Goal: Find specific page/section: Find specific page/section

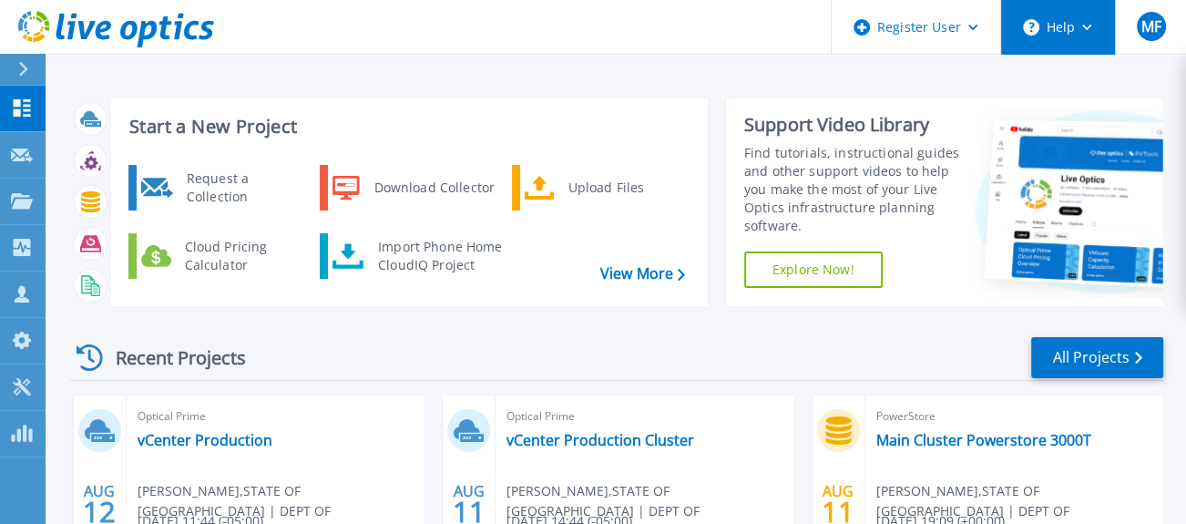
click at [1085, 23] on button "Help" at bounding box center [1058, 27] width 114 height 55
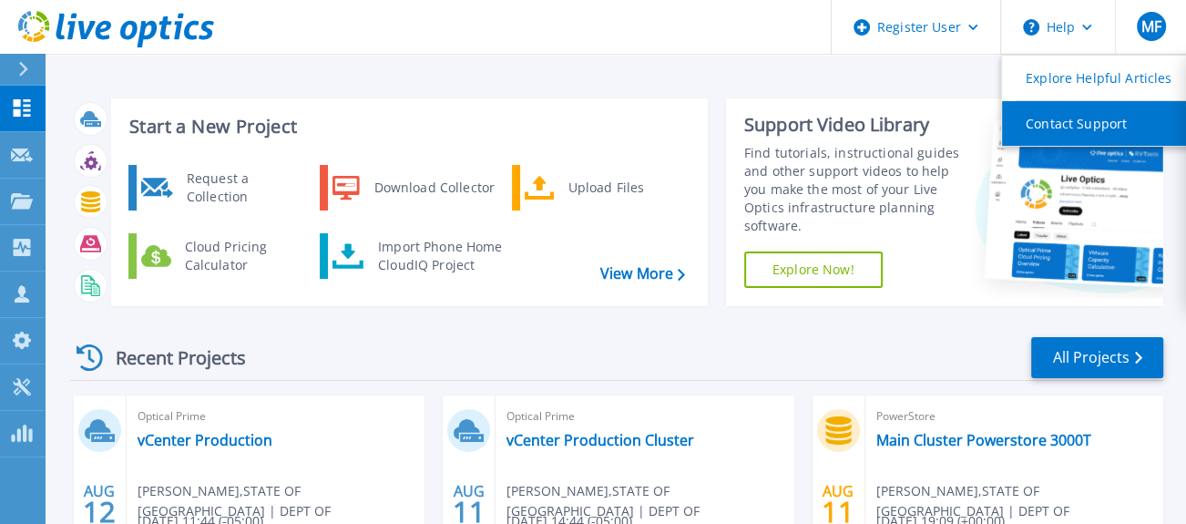
click at [1084, 125] on link "Contact Support" at bounding box center [1103, 123] width 203 height 45
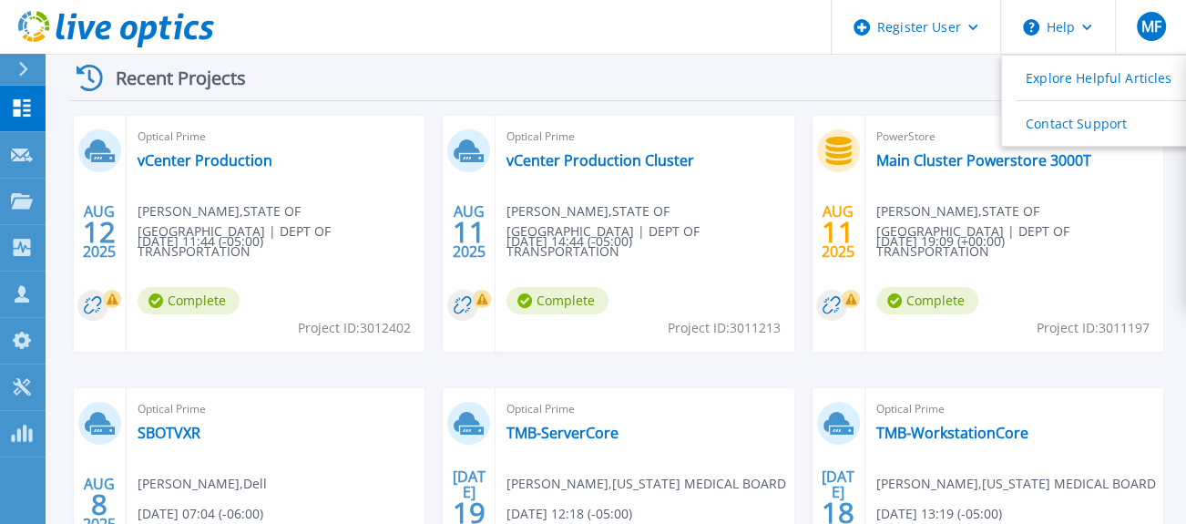
scroll to position [303, 0]
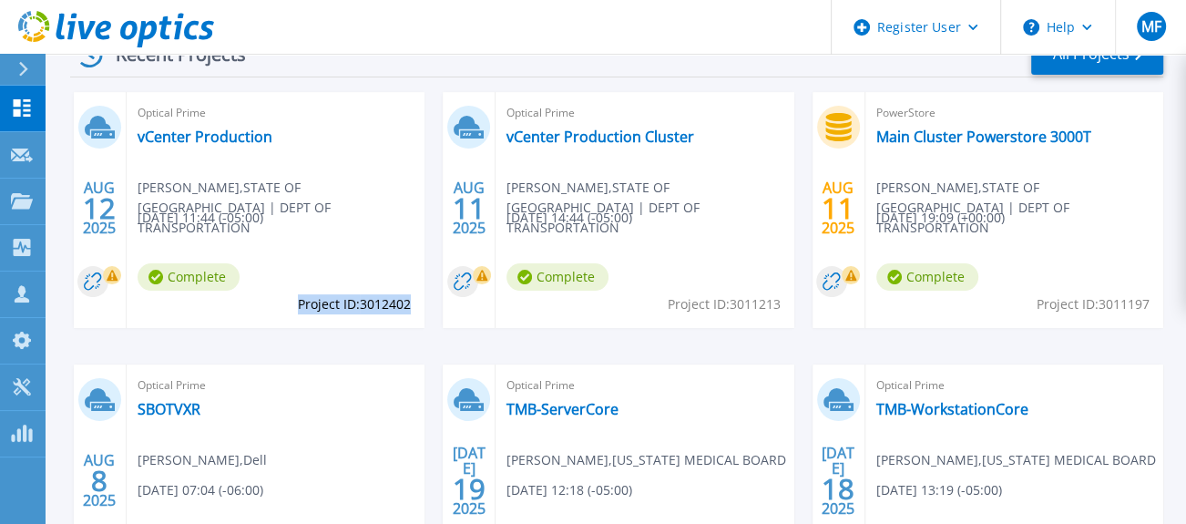
drag, startPoint x: 409, startPoint y: 306, endPoint x: 295, endPoint y: 297, distance: 114.2
click at [298, 297] on span "Project ID: 3012402" at bounding box center [354, 304] width 113 height 20
copy span "Project ID: 3012402"
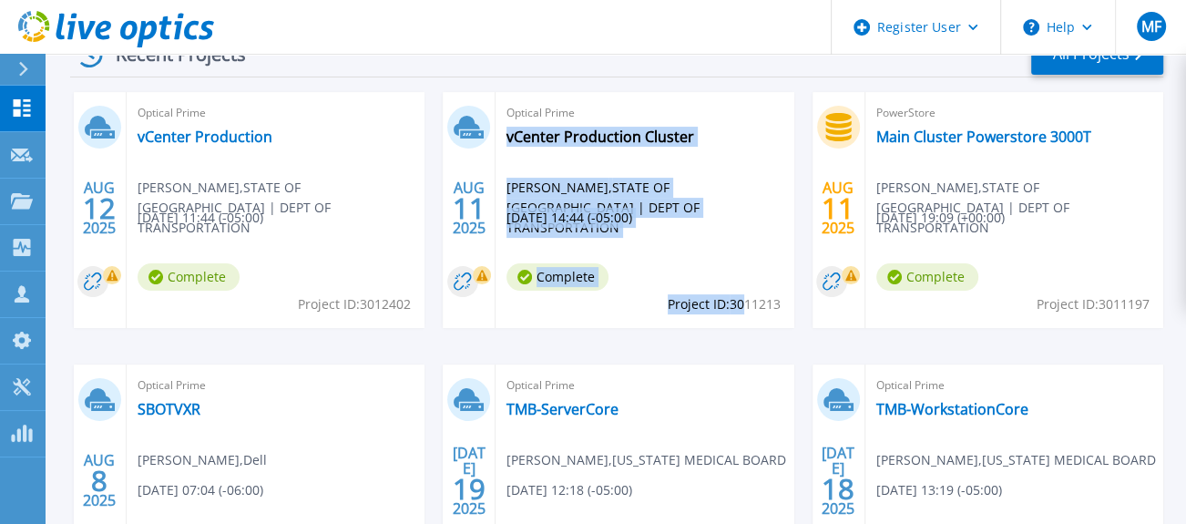
drag, startPoint x: 784, startPoint y: 307, endPoint x: 744, endPoint y: 300, distance: 40.7
click at [744, 300] on div "Optical Prime vCenter Production Cluster [PERSON_NAME] , STATE OF [GEOGRAPHIC_D…" at bounding box center [645, 210] width 298 height 236
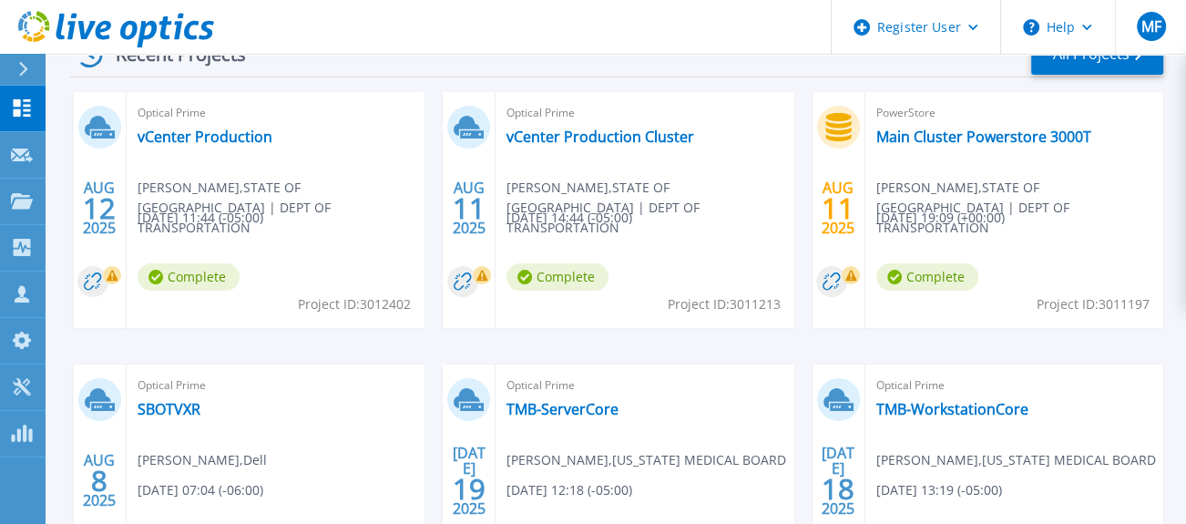
click at [823, 333] on div "[DATE] Optical Prime vCenter Production [PERSON_NAME] , [GEOGRAPHIC_DATA] | DEP…" at bounding box center [610, 364] width 1108 height 545
drag, startPoint x: 782, startPoint y: 304, endPoint x: 732, endPoint y: 299, distance: 50.4
click at [732, 299] on div "Optical Prime vCenter Production Cluster [PERSON_NAME] , STATE OF [GEOGRAPHIC_D…" at bounding box center [645, 210] width 298 height 236
click at [411, 300] on span "Project ID: 3011213" at bounding box center [354, 304] width 113 height 20
drag, startPoint x: 670, startPoint y: 302, endPoint x: 760, endPoint y: 306, distance: 90.3
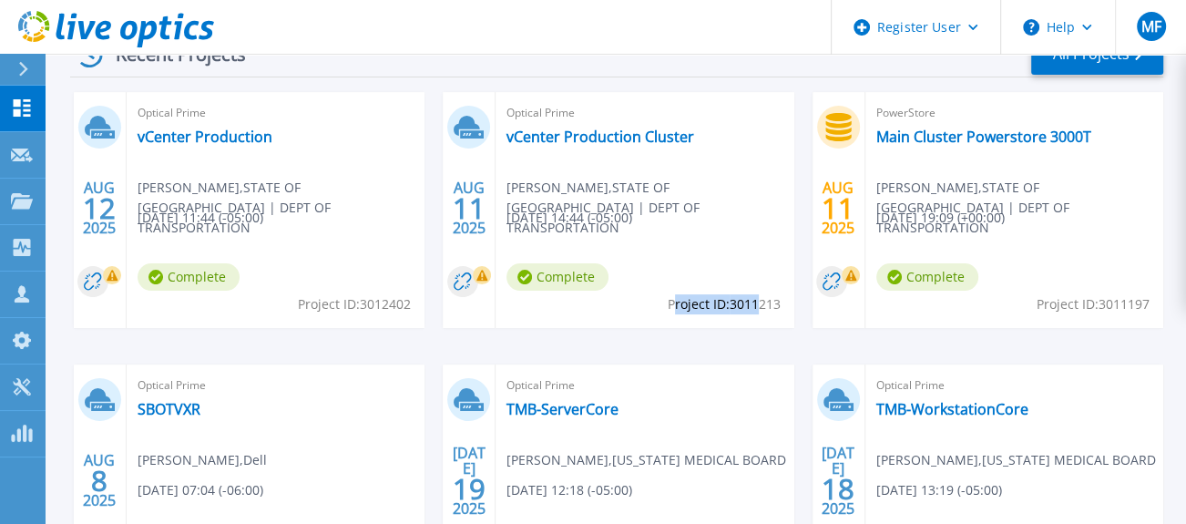
click at [411, 306] on span "Project ID: 3011213" at bounding box center [354, 304] width 113 height 20
click at [658, 311] on div "Optical Prime vCenter Production Cluster [PERSON_NAME] , STATE OF [GEOGRAPHIC_D…" at bounding box center [645, 210] width 298 height 236
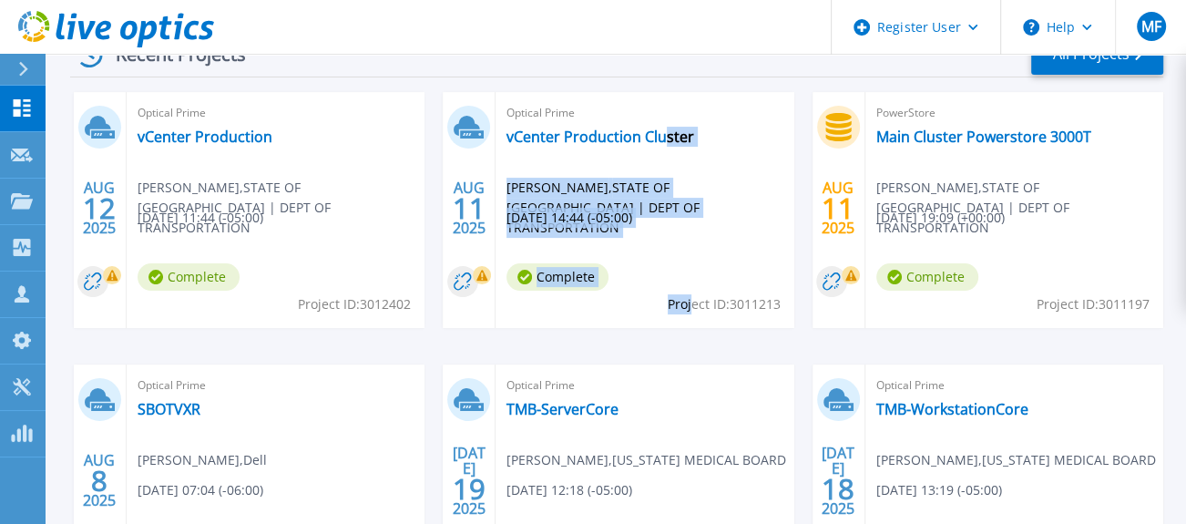
drag, startPoint x: 663, startPoint y: 307, endPoint x: 690, endPoint y: 305, distance: 26.5
click at [690, 305] on div "Optical Prime vCenter Production Cluster [PERSON_NAME] , STATE OF [GEOGRAPHIC_D…" at bounding box center [645, 210] width 298 height 236
click at [411, 305] on span "Project ID: 3011213" at bounding box center [354, 304] width 113 height 20
drag, startPoint x: 783, startPoint y: 306, endPoint x: 755, endPoint y: 301, distance: 28.8
click at [754, 302] on div "Optical Prime vCenter Production Cluster [PERSON_NAME] , STATE OF [GEOGRAPHIC_D…" at bounding box center [645, 210] width 298 height 236
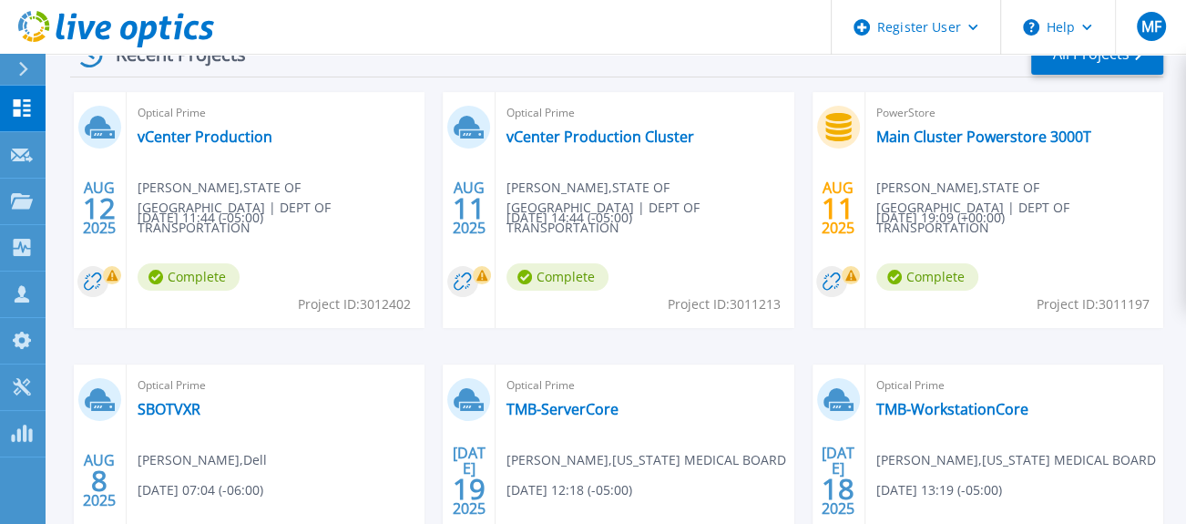
click at [411, 304] on span "Project ID: 3011213" at bounding box center [354, 304] width 113 height 20
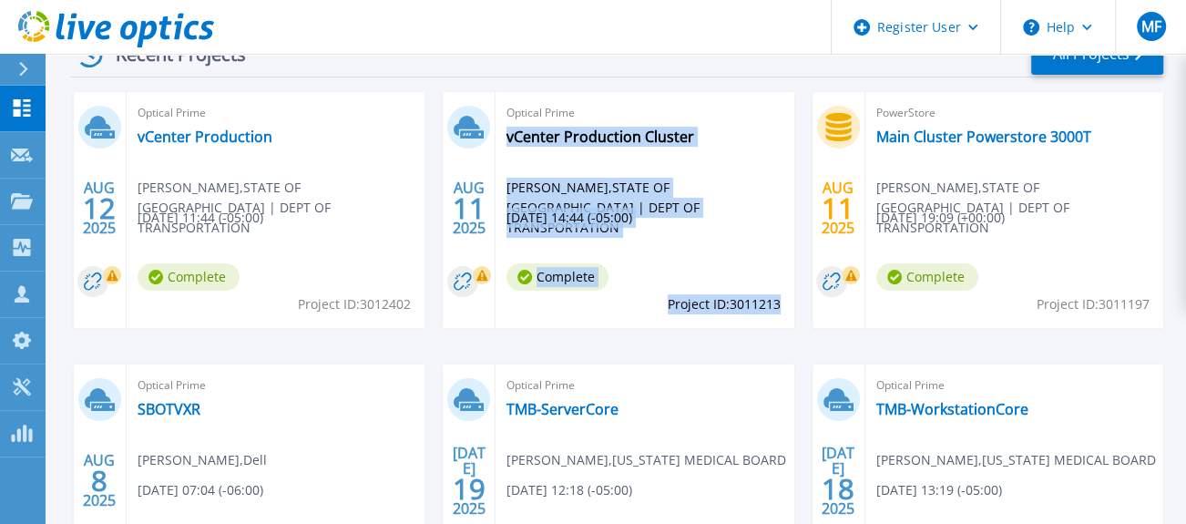
click at [778, 302] on div "Optical Prime vCenter Production Cluster [PERSON_NAME] , STATE OF [GEOGRAPHIC_D…" at bounding box center [645, 210] width 298 height 236
click at [411, 310] on span "Project ID: 3011213" at bounding box center [354, 304] width 113 height 20
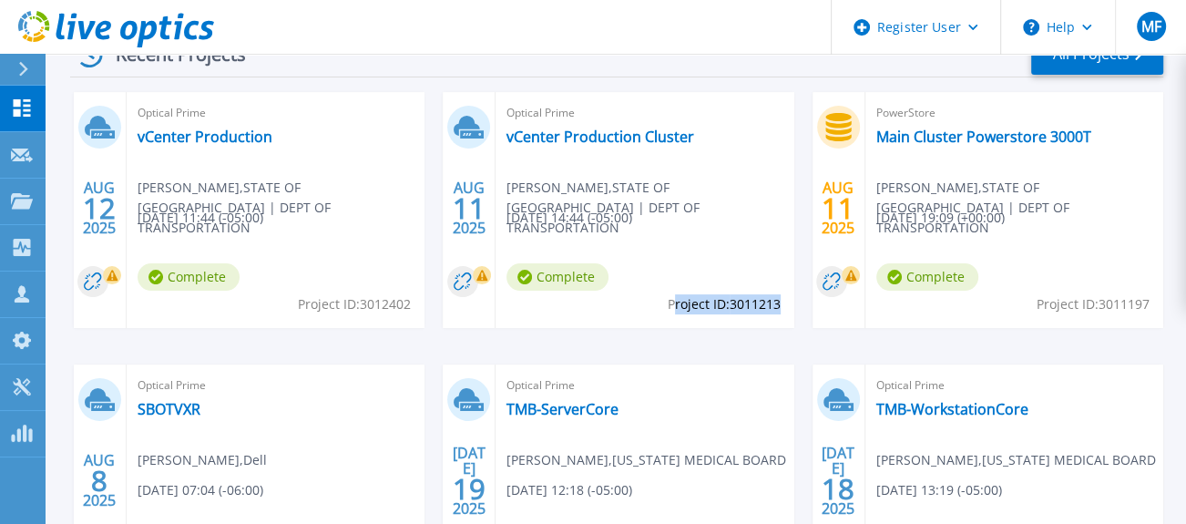
drag, startPoint x: 671, startPoint y: 306, endPoint x: 778, endPoint y: 304, distance: 106.6
click at [411, 304] on span "Project ID: 3011213" at bounding box center [354, 304] width 113 height 20
copy span "roject ID: 3011213"
click at [414, 115] on span "Optical Prime" at bounding box center [276, 113] width 276 height 20
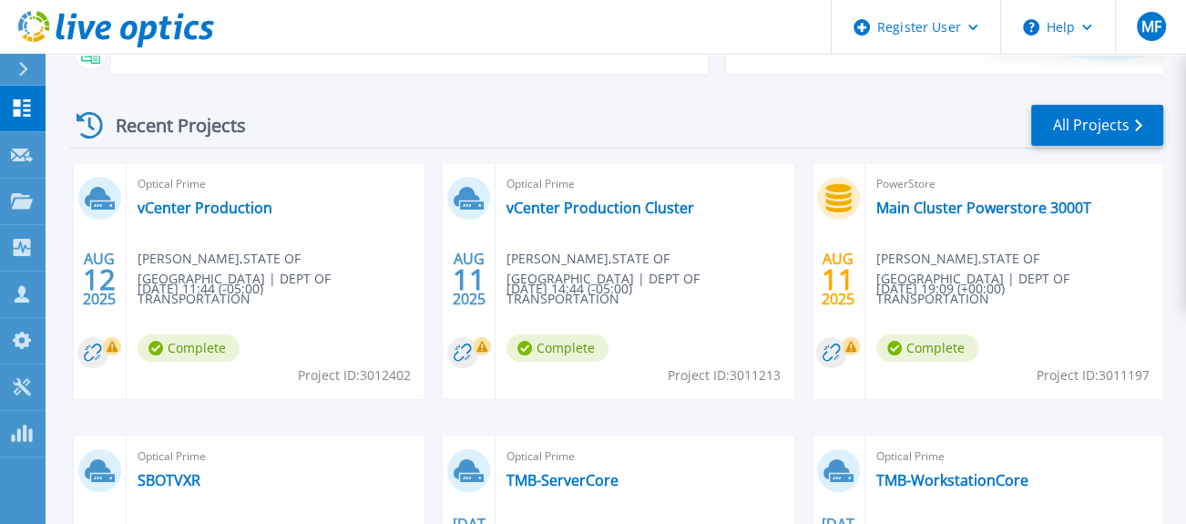
scroll to position [202, 0]
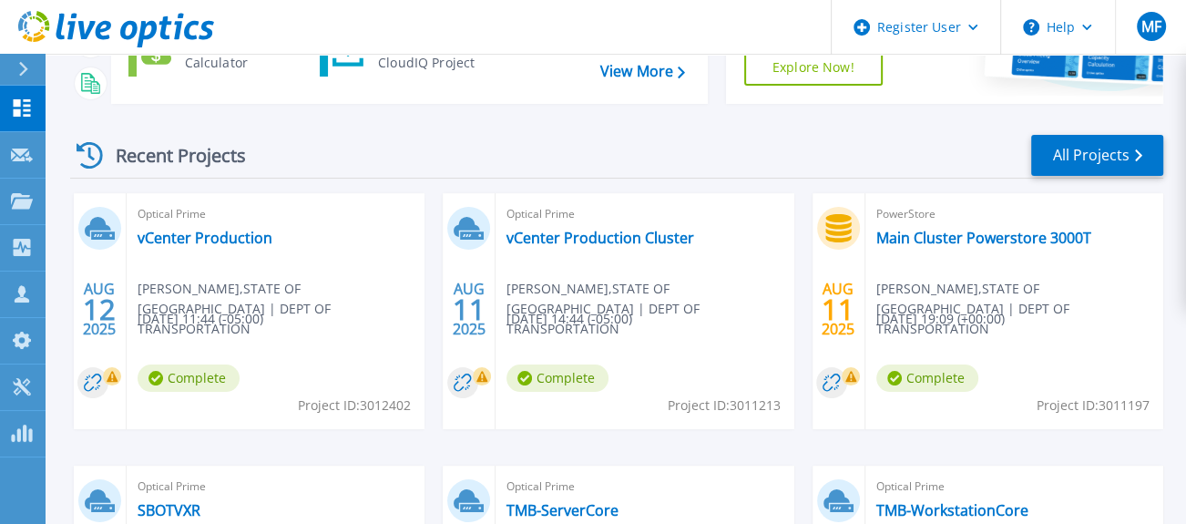
click at [414, 210] on span "PowerStore" at bounding box center [276, 214] width 276 height 20
click at [263, 316] on span "[DATE] 19:09 (+00:00)" at bounding box center [201, 319] width 126 height 20
click at [964, 244] on link "Main Cluster Powerstore 3000T" at bounding box center [983, 238] width 215 height 18
